Goal: Navigation & Orientation: Find specific page/section

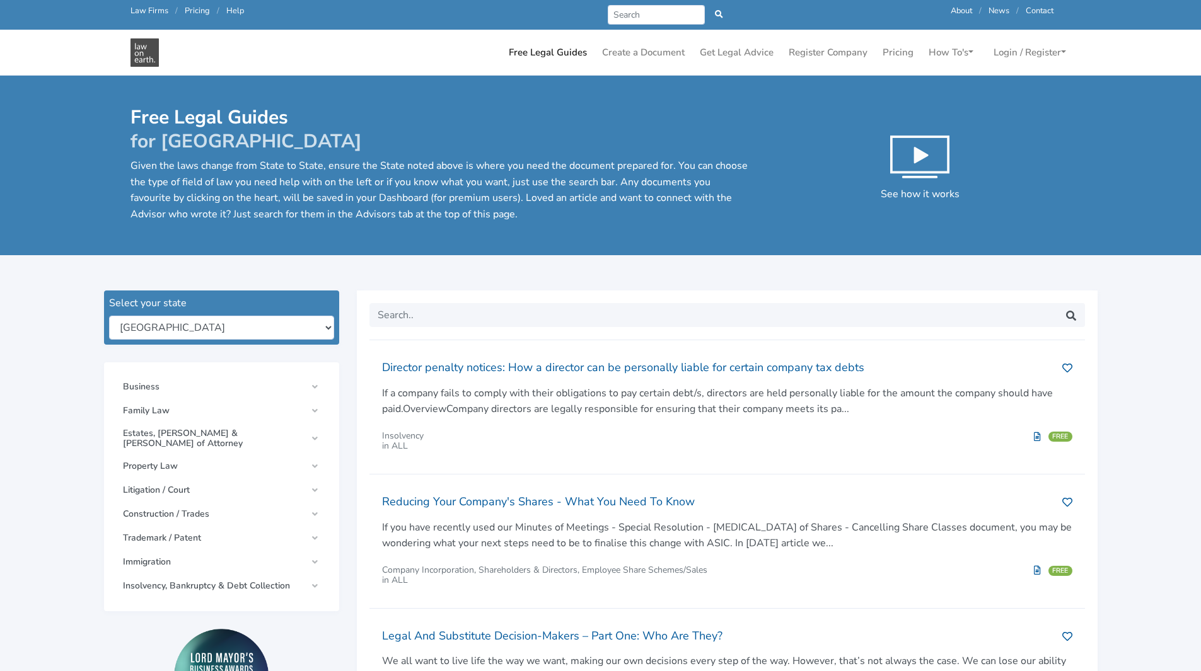
click at [144, 9] on link "Law Firms" at bounding box center [150, 10] width 38 height 11
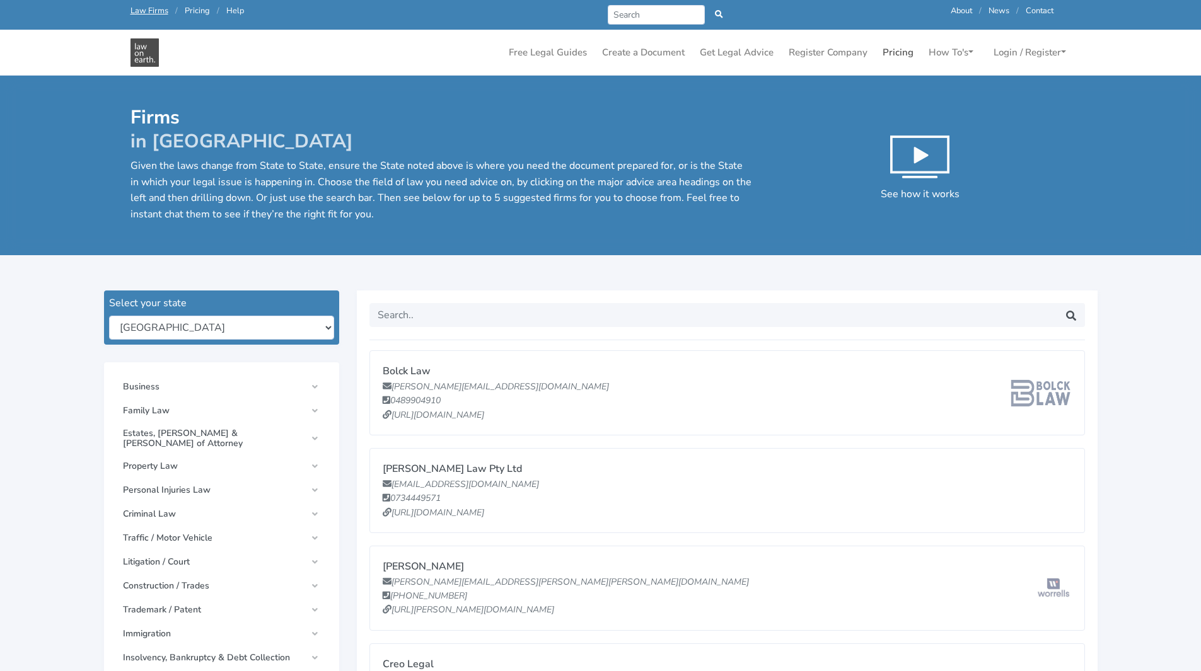
click at [897, 53] on link "Pricing" at bounding box center [898, 52] width 41 height 25
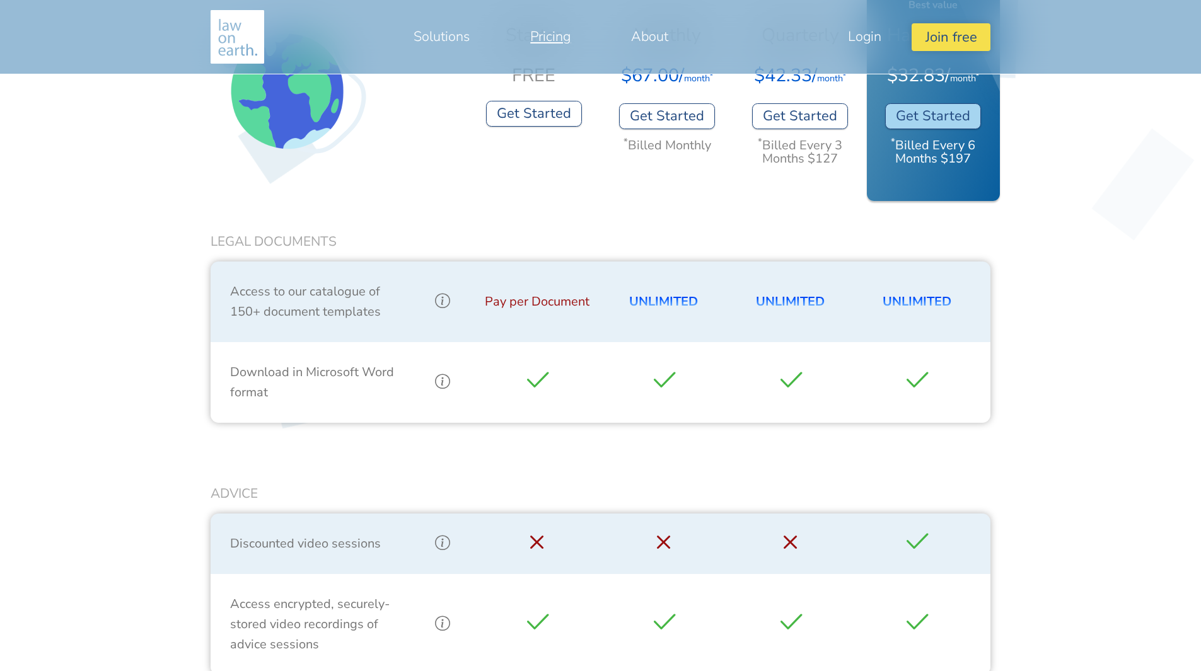
scroll to position [315, 0]
